Goal: Transaction & Acquisition: Obtain resource

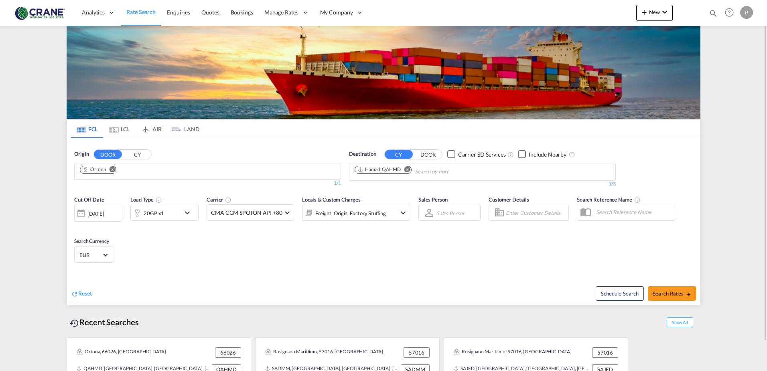
click at [129, 158] on button "CY" at bounding box center [137, 154] width 28 height 9
click at [122, 165] on md-autocomplete "Chips container with autocompletion. Enter the text area, type text to search, …" at bounding box center [118, 172] width 76 height 14
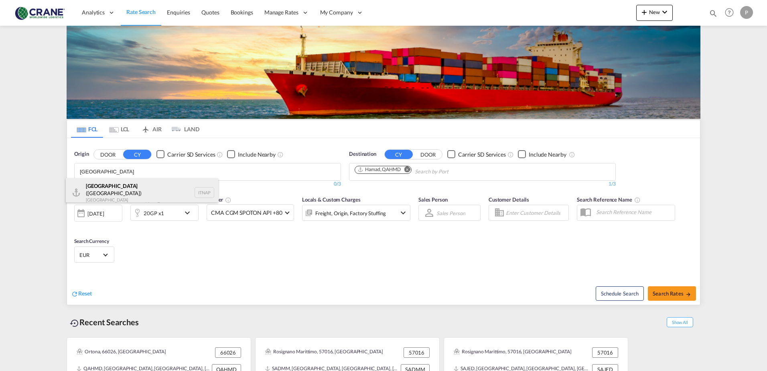
type input "[GEOGRAPHIC_DATA]"
click at [117, 182] on div "[GEOGRAPHIC_DATA] ([GEOGRAPHIC_DATA]) [GEOGRAPHIC_DATA] ITNAP" at bounding box center [142, 192] width 152 height 29
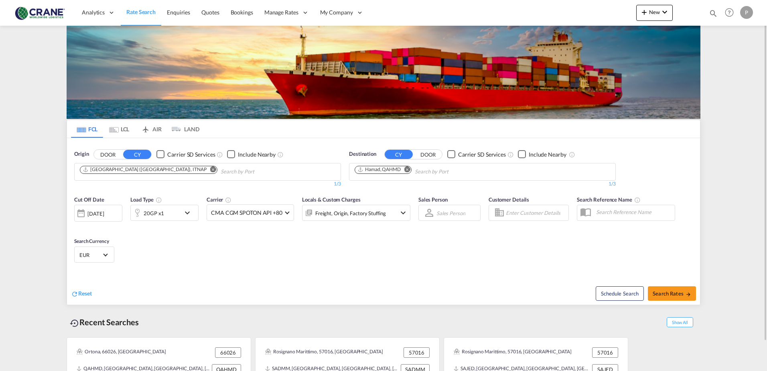
click at [409, 169] on md-icon "Remove" at bounding box center [408, 169] width 6 height 6
type input "salala"
click at [394, 186] on div "Salala h [GEOGRAPHIC_DATA] [GEOGRAPHIC_DATA]" at bounding box center [417, 190] width 152 height 24
click at [660, 292] on span "Search Rates" at bounding box center [672, 293] width 39 height 6
type input "ITNAP to OMSLL / [DATE]"
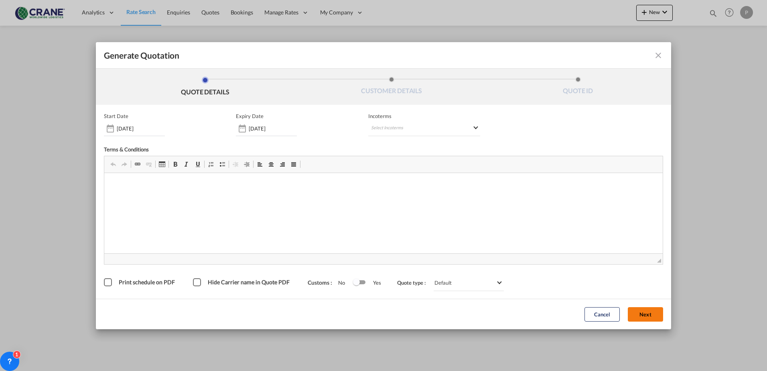
click at [651, 311] on button "Next" at bounding box center [645, 314] width 35 height 14
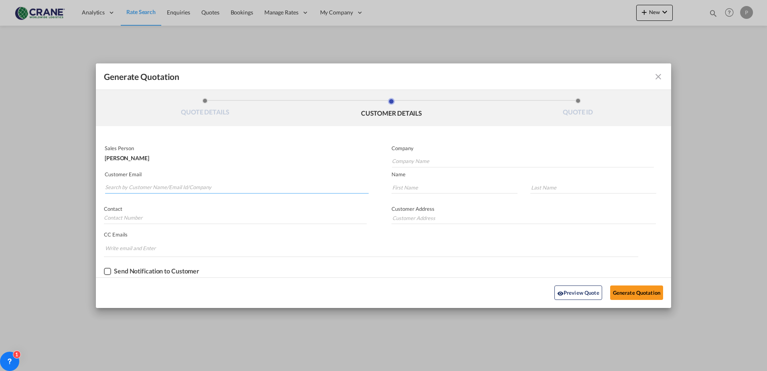
click at [115, 188] on input "Search by Customer Name/Email Id/Company" at bounding box center [237, 187] width 264 height 12
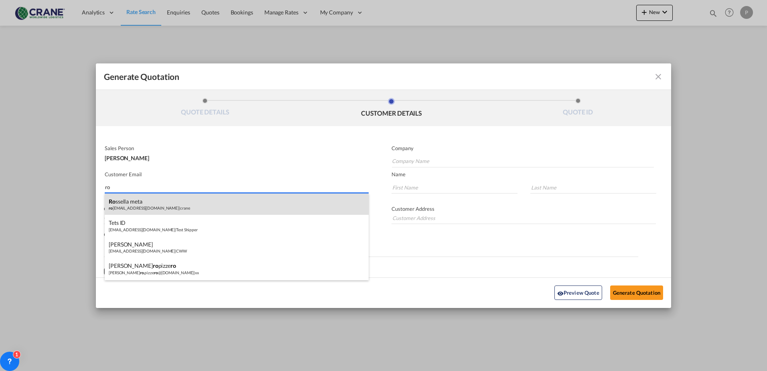
type input "ro"
click at [140, 209] on div "ro ssella meta ro [EMAIL_ADDRESS][DOMAIN_NAME] | crane" at bounding box center [237, 204] width 264 height 22
type input "crane"
type input "[EMAIL_ADDRESS][DOMAIN_NAME]"
type input "rossella"
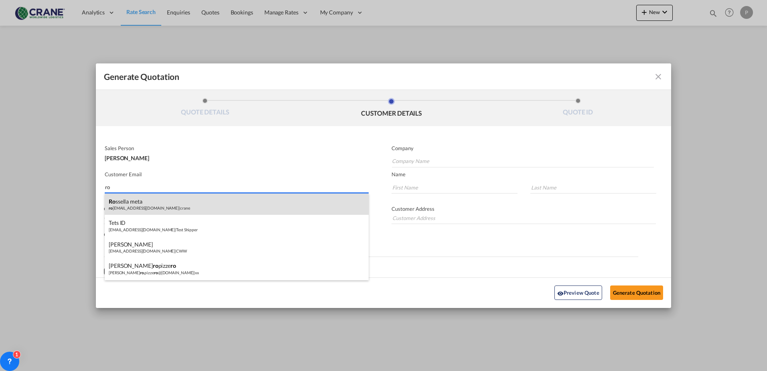
type input "meta"
type input "Via Tetti dell'Oleo 17/21"
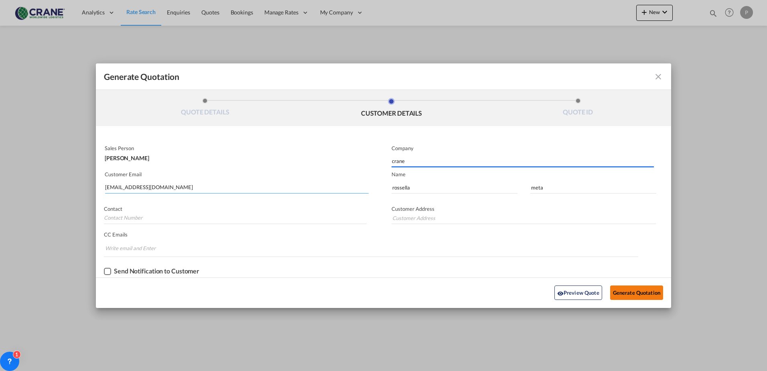
type input "Via Tetti dell'Oleo 17/21"
click at [631, 290] on button "Generate Quotation" at bounding box center [636, 292] width 53 height 14
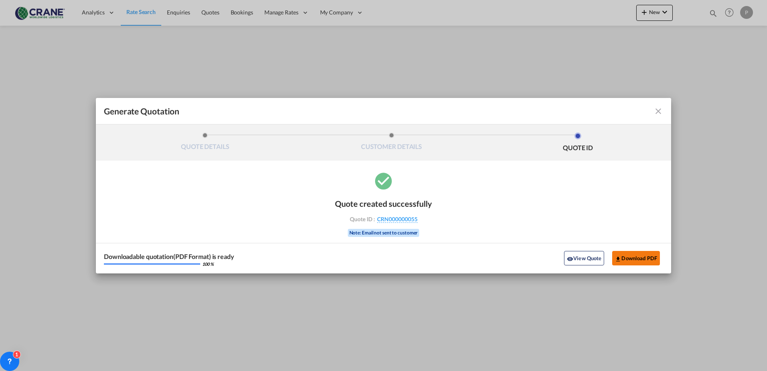
click at [646, 262] on button "Download PDF" at bounding box center [636, 258] width 48 height 14
click at [658, 108] on md-icon "icon-close fg-AAA8AD cursor m-0" at bounding box center [659, 111] width 10 height 10
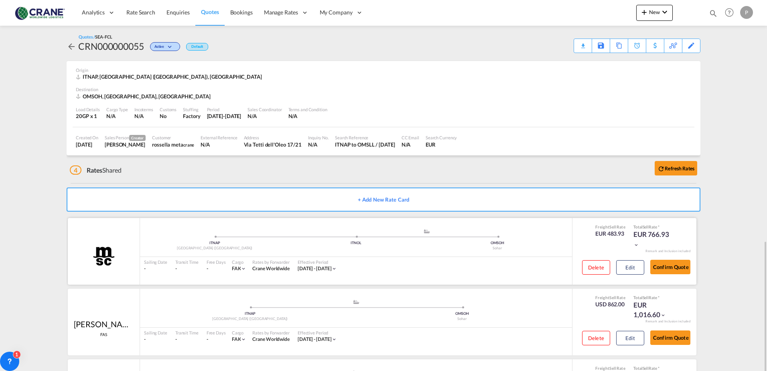
scroll to position [139, 0]
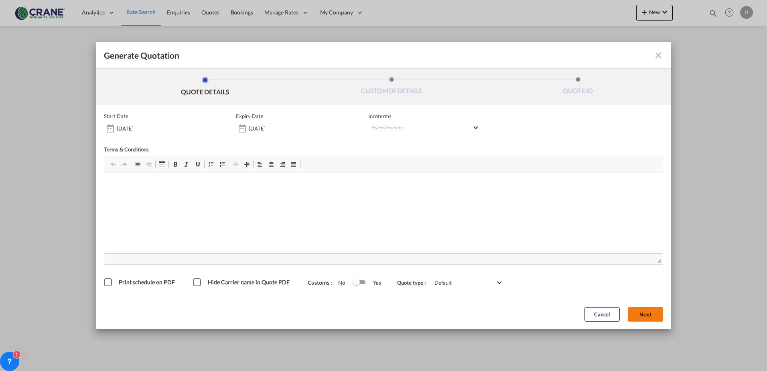
click at [655, 315] on button "Next" at bounding box center [645, 314] width 35 height 14
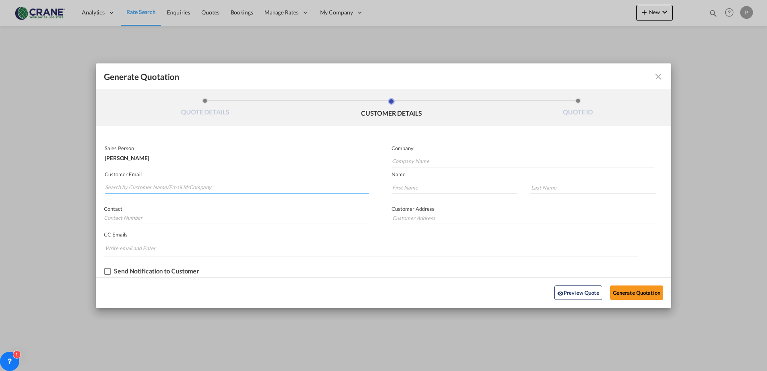
click at [152, 189] on input "Search by Customer Name/Email Id/Company" at bounding box center [237, 187] width 264 height 12
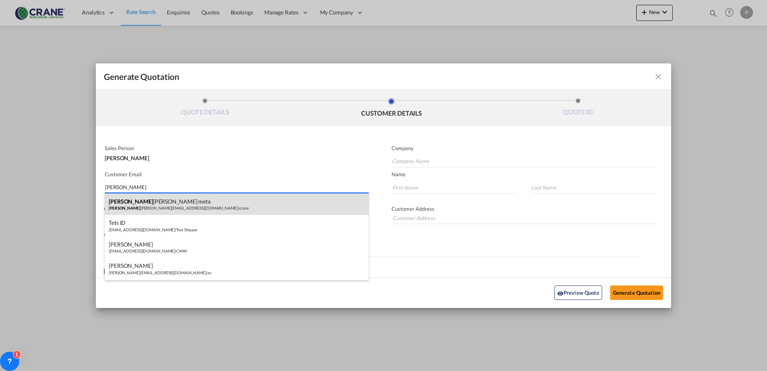
type input "[PERSON_NAME]"
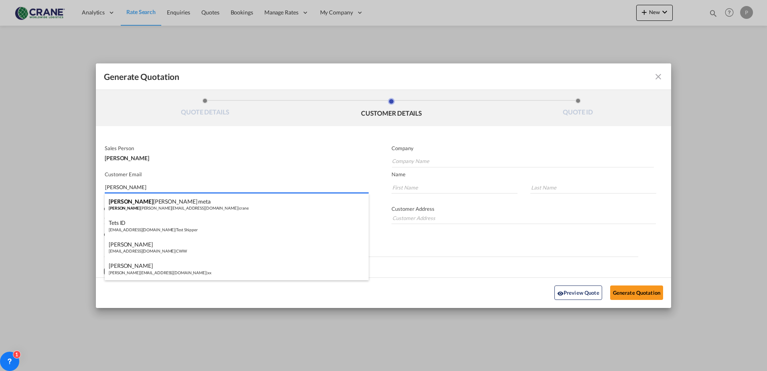
click at [148, 201] on div "[PERSON_NAME] meta ross [EMAIL_ADDRESS][DOMAIN_NAME] | crane" at bounding box center [237, 204] width 264 height 22
type input "crane"
type input "[EMAIL_ADDRESS][DOMAIN_NAME]"
type input "rossella"
type input "meta"
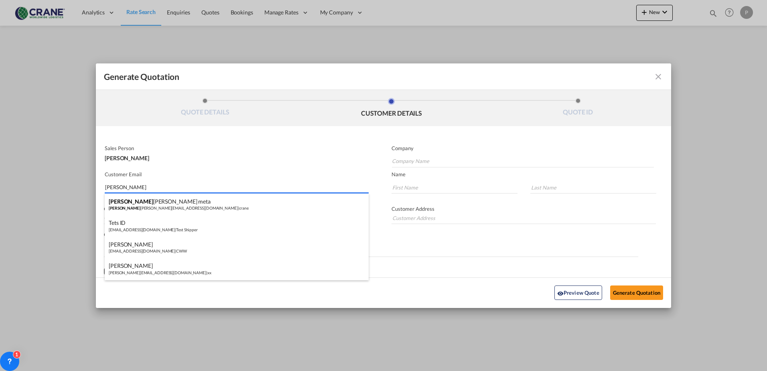
type input "Via Tetti dell'Oleo 17/21"
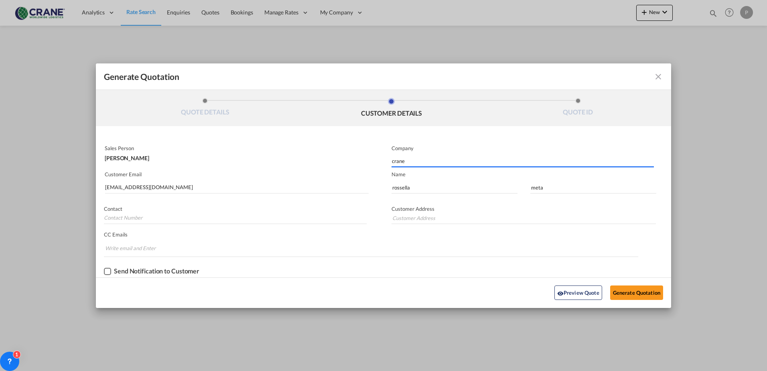
click at [125, 268] on div "Send Notification to Customer" at bounding box center [156, 270] width 85 height 7
type input "Via Tetti dell'Oleo 17/21"
click at [620, 293] on button "Generate Quotation" at bounding box center [636, 292] width 53 height 14
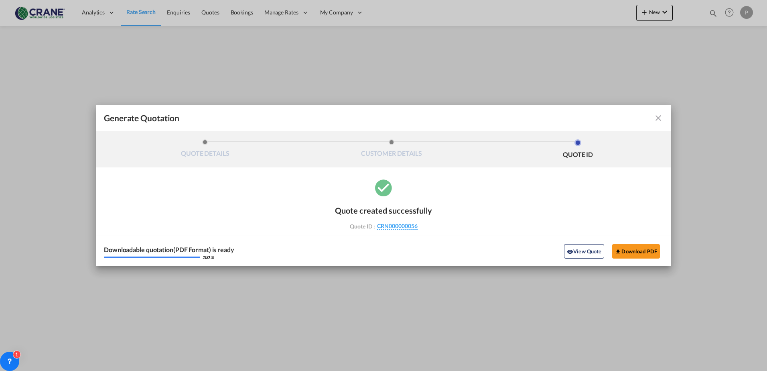
click at [661, 116] on md-icon "icon-close fg-AAA8AD cursor m-0" at bounding box center [659, 118] width 10 height 10
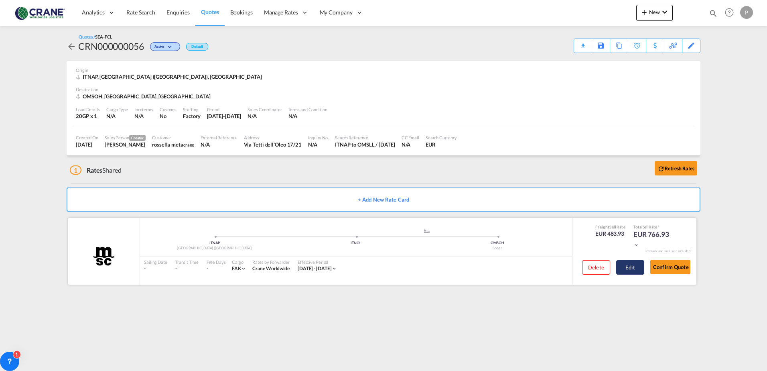
click at [624, 267] on button "Edit" at bounding box center [630, 267] width 28 height 14
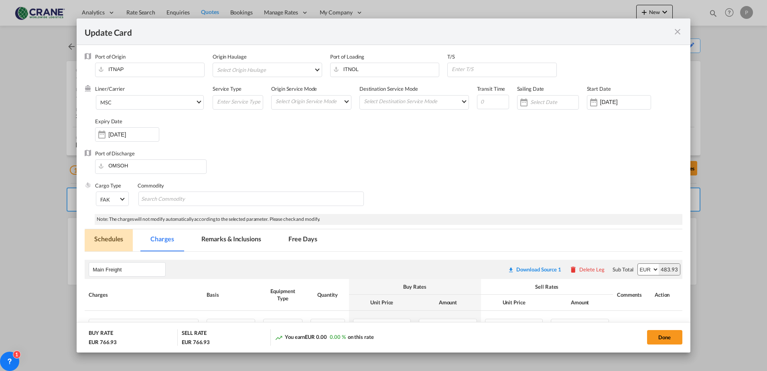
click at [116, 236] on md-tab-item "Schedules" at bounding box center [109, 240] width 48 height 22
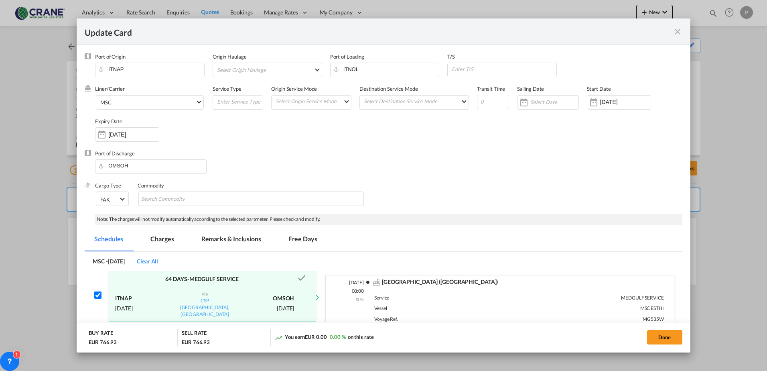
scroll to position [8, 0]
click at [679, 30] on md-icon "icon-close fg-AAA8AD m-0 pointer" at bounding box center [678, 32] width 10 height 10
